Goal: Share content

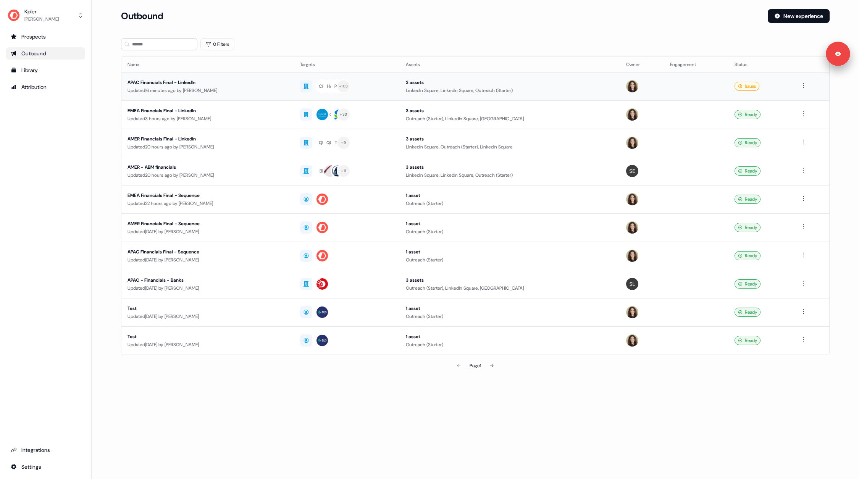
click at [243, 90] on div "Updated 16 minutes ago by Alexandra Giannelou" at bounding box center [208, 91] width 160 height 8
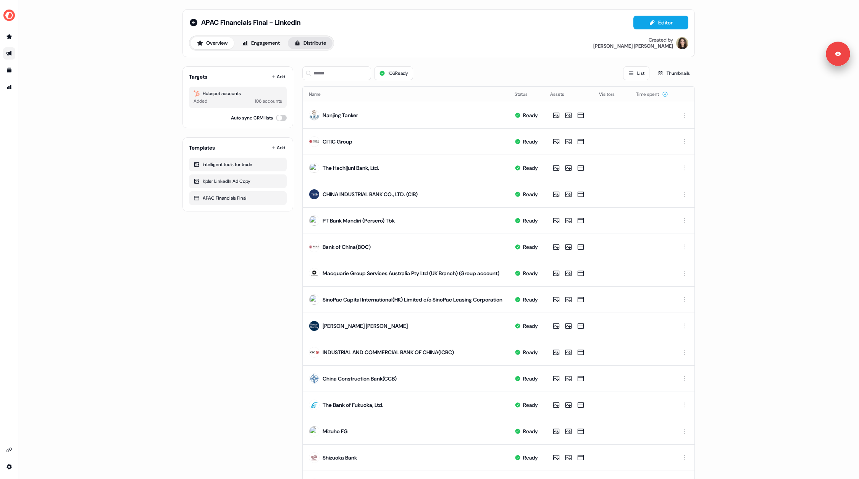
click at [314, 46] on button "Distribute" at bounding box center [310, 43] width 45 height 12
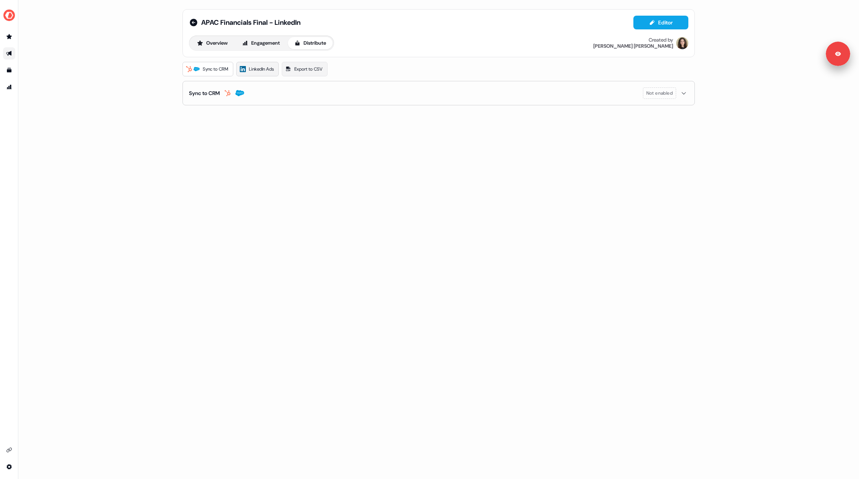
click at [258, 73] on link "LinkedIn Ads" at bounding box center [257, 69] width 42 height 15
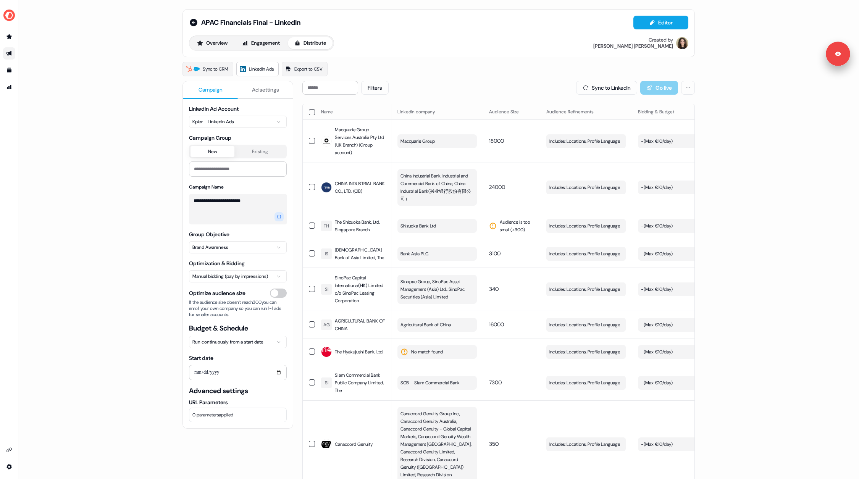
click at [109, 126] on div "**********" at bounding box center [438, 239] width 841 height 479
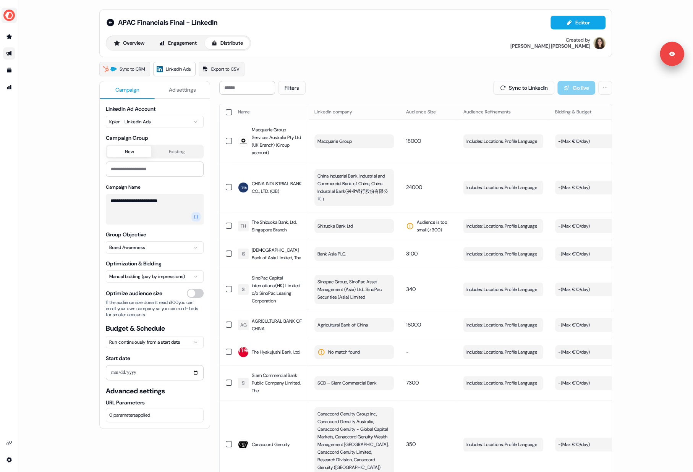
click at [12, 16] on img "side nav menu" at bounding box center [9, 15] width 12 height 12
click at [21, 63] on div "Logout" at bounding box center [39, 64] width 73 height 14
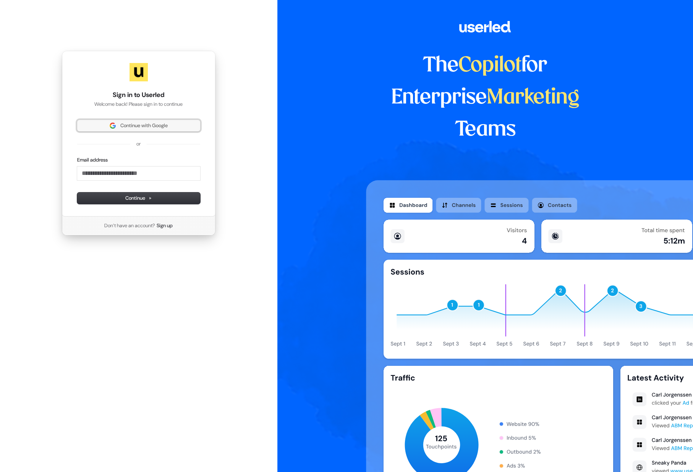
click at [110, 127] on img at bounding box center [113, 126] width 6 height 6
